Goal: Find specific page/section: Find specific page/section

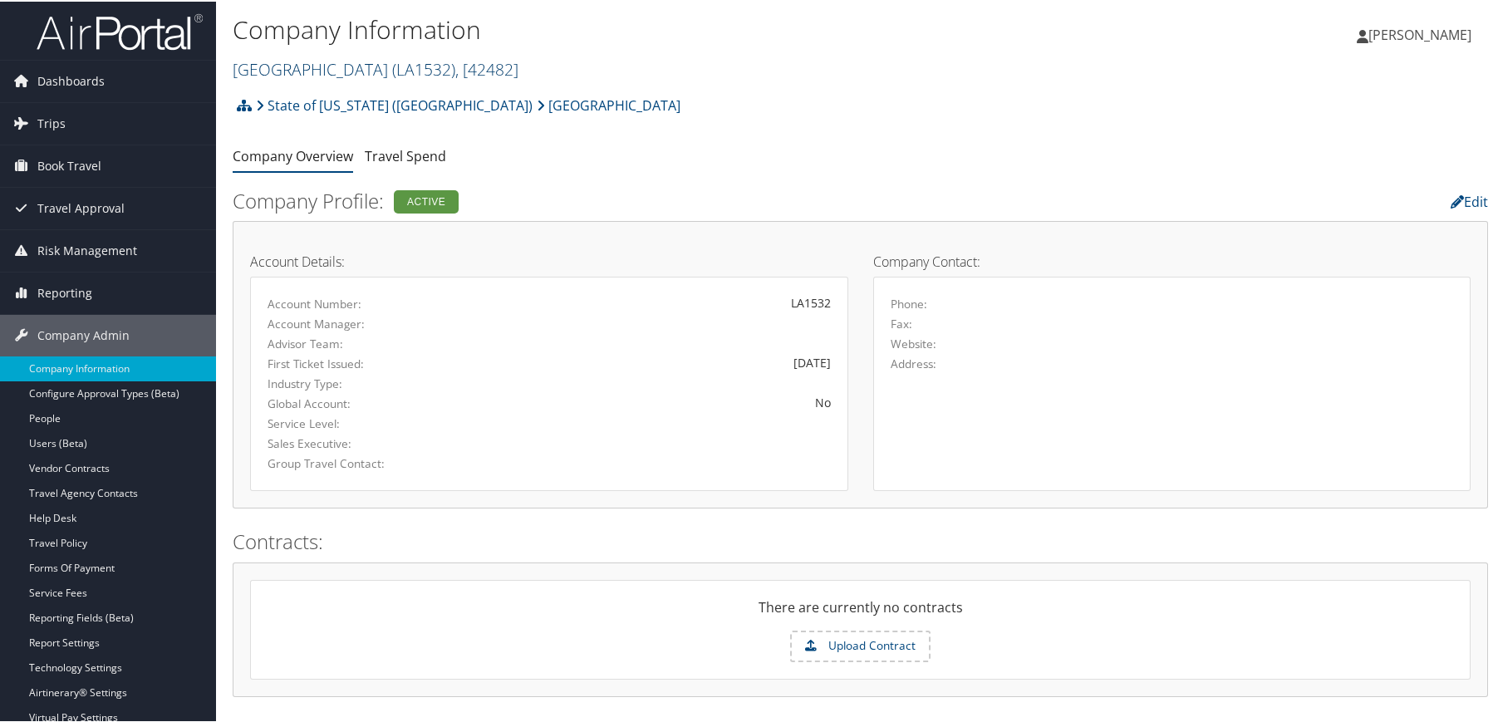
click at [418, 74] on link "[GEOGRAPHIC_DATA] ( LA1532 ) , [ 42482 ]" at bounding box center [376, 68] width 286 height 22
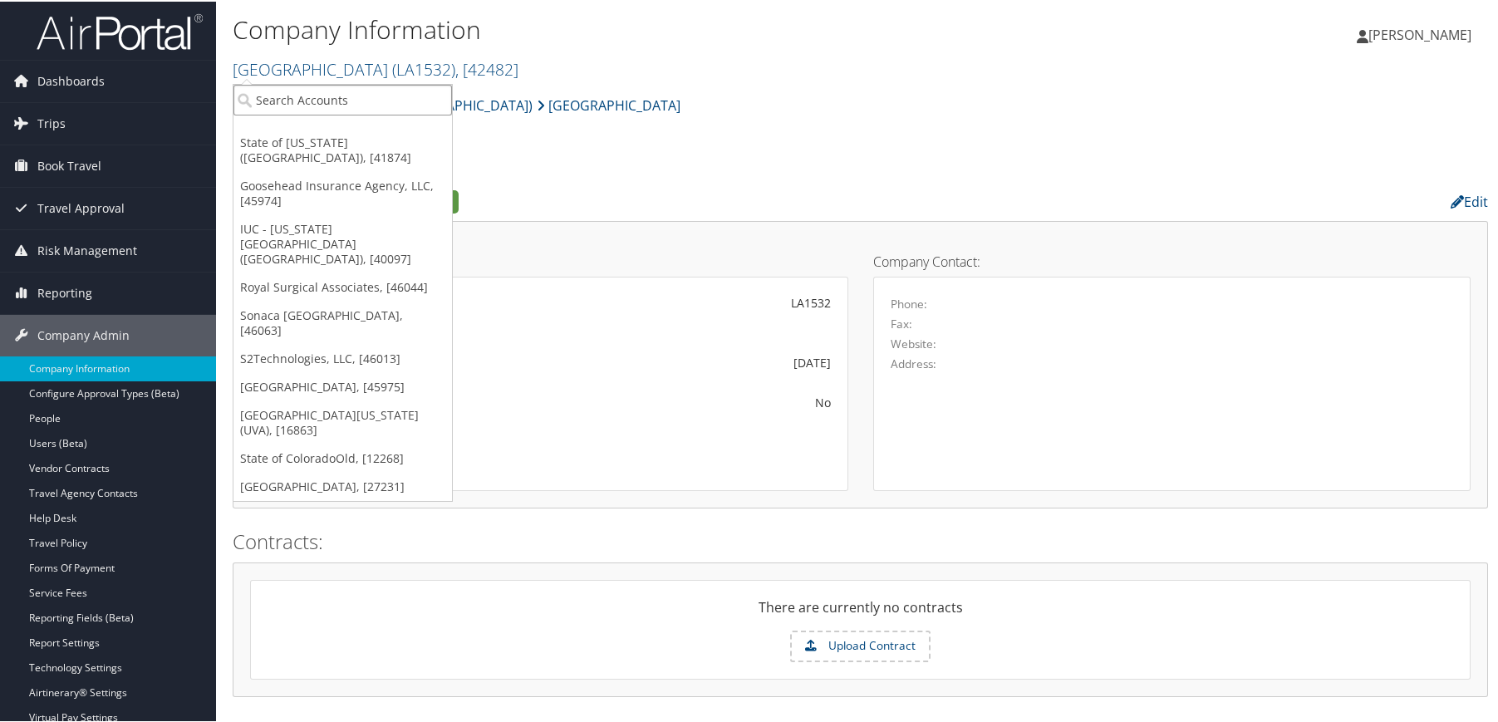
click at [401, 86] on input "search" at bounding box center [342, 98] width 219 height 31
type input "magna powertrain"
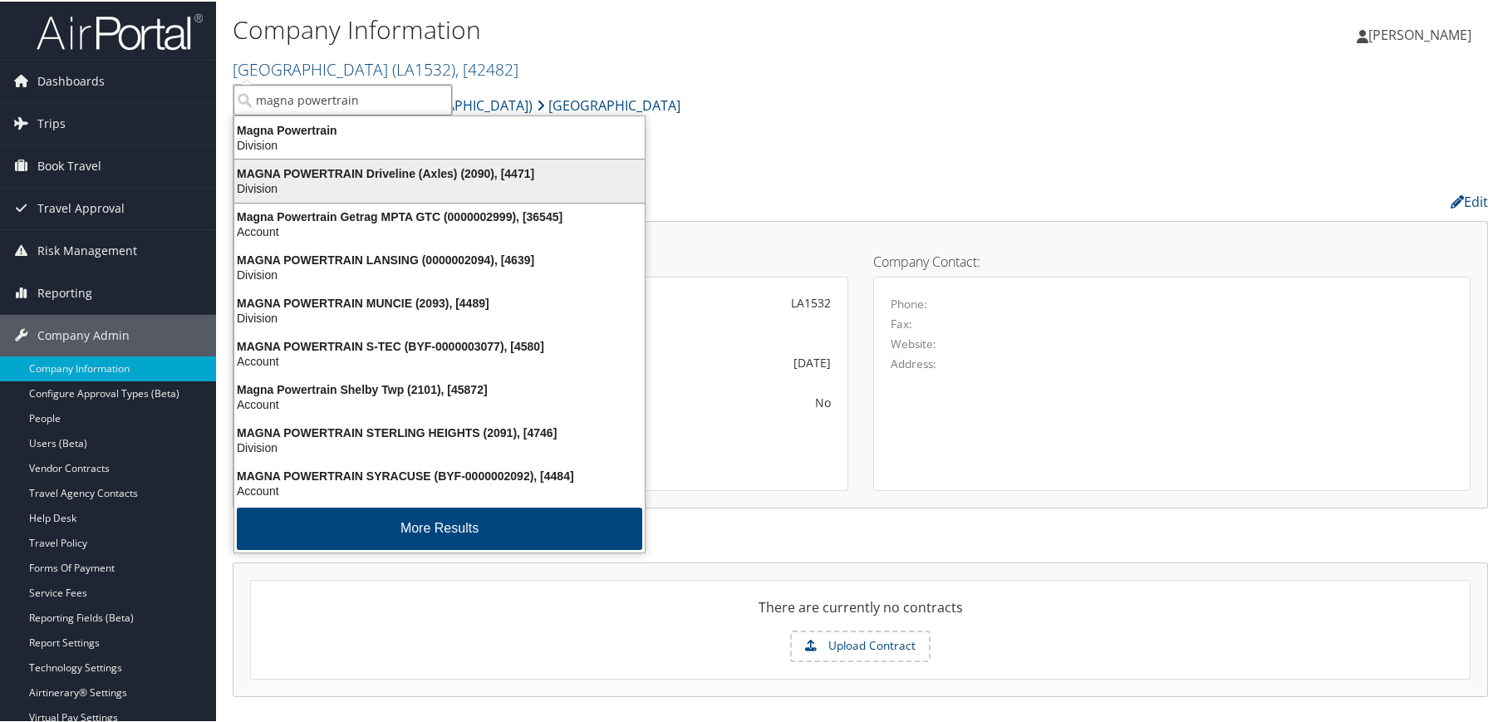
click at [370, 170] on div "MAGNA POWERTRAIN Driveline (Axles) (2090), [4471]" at bounding box center [439, 172] width 430 height 15
